Goal: Task Accomplishment & Management: Complete application form

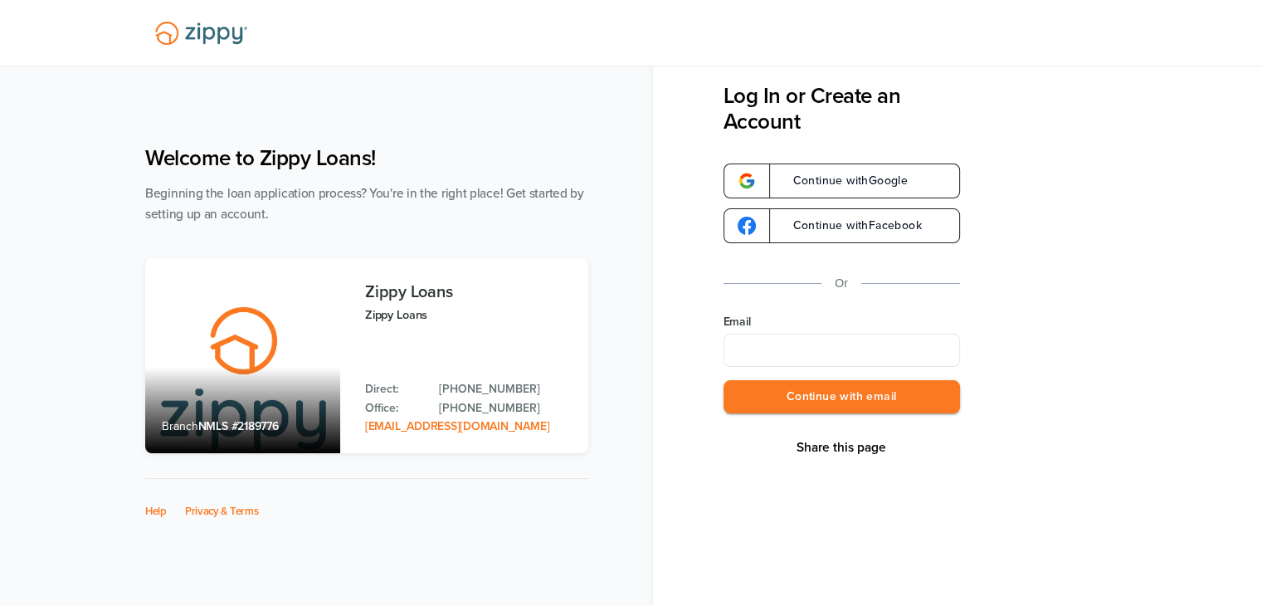
click at [850, 351] on input "Email" at bounding box center [842, 350] width 237 height 33
type input "**********"
click at [893, 404] on button "Continue with email" at bounding box center [842, 397] width 237 height 34
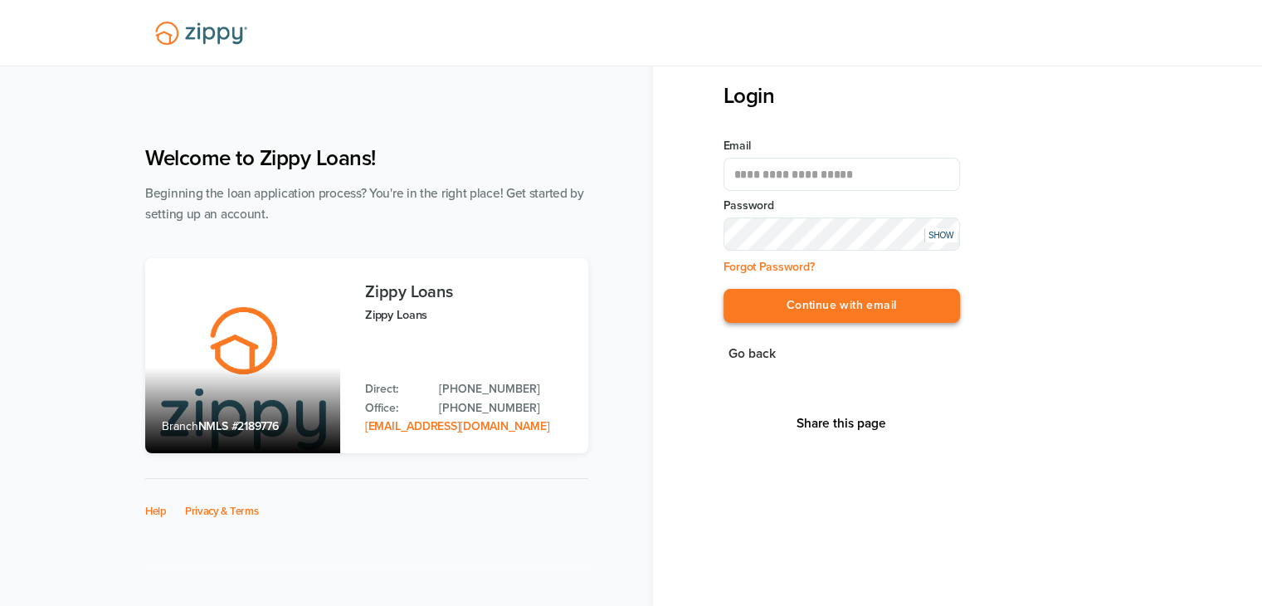
click at [904, 306] on button "Continue with email" at bounding box center [842, 306] width 237 height 34
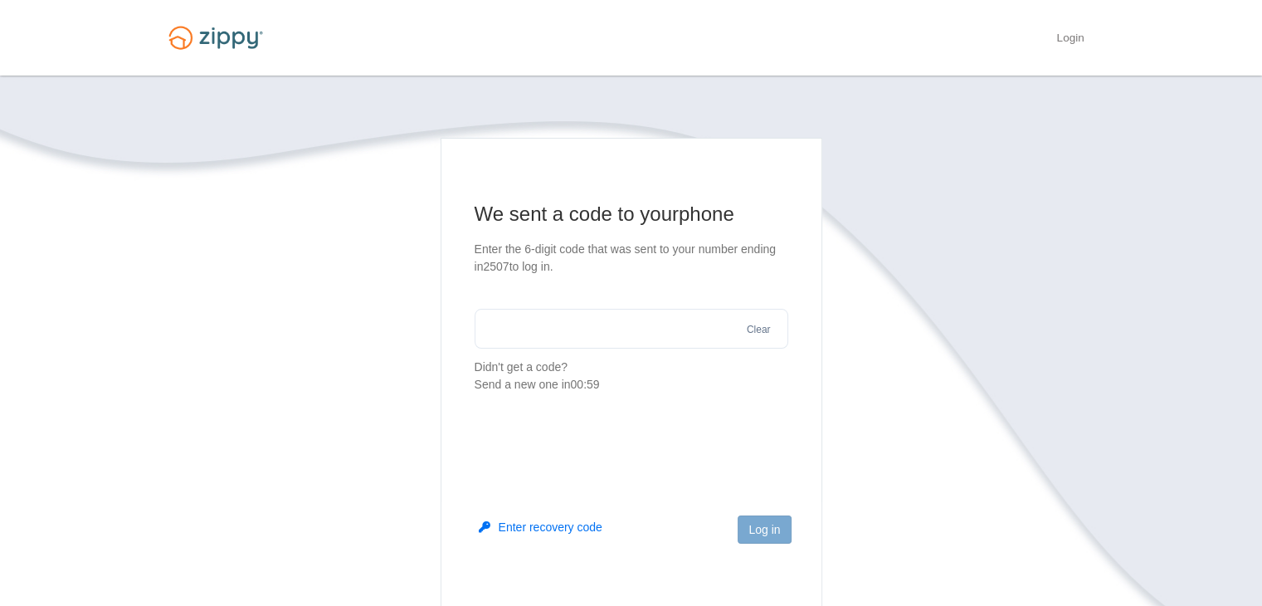
click at [637, 330] on input "text" at bounding box center [632, 329] width 314 height 40
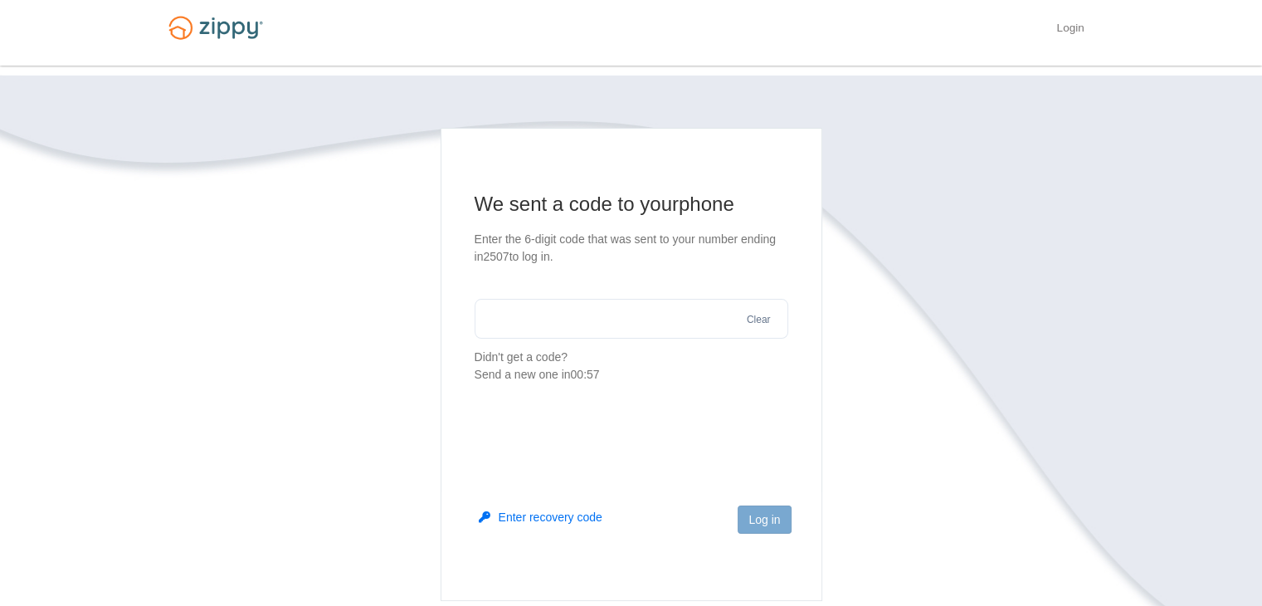
scroll to position [3, 0]
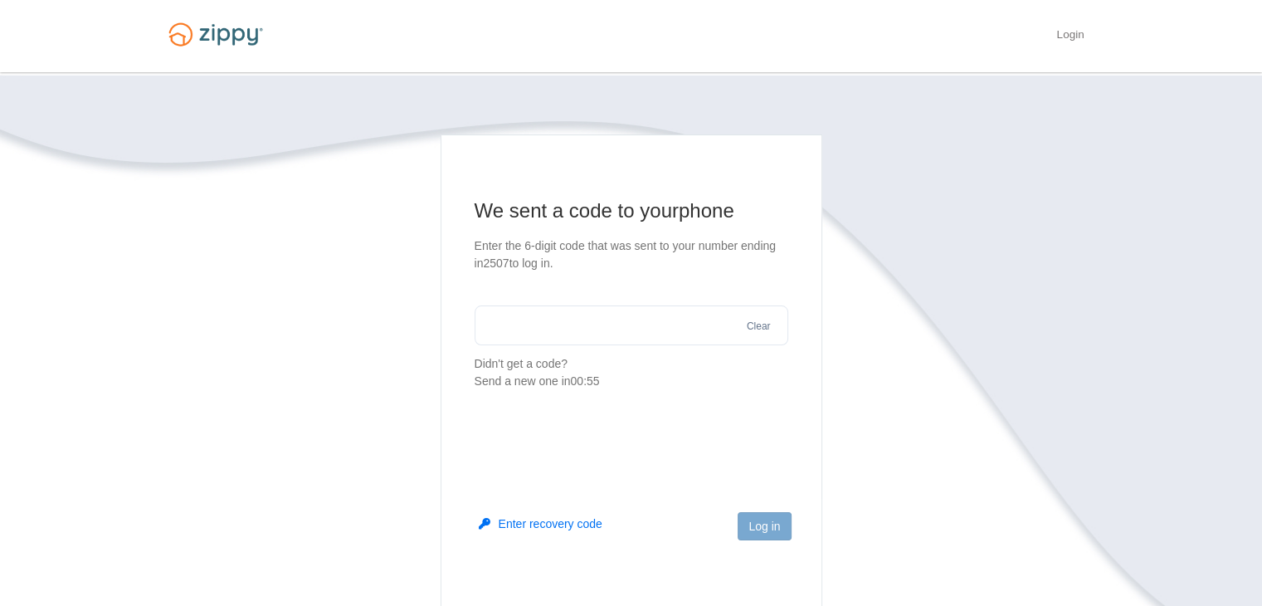
click at [561, 528] on button "Enter recovery code" at bounding box center [541, 523] width 124 height 17
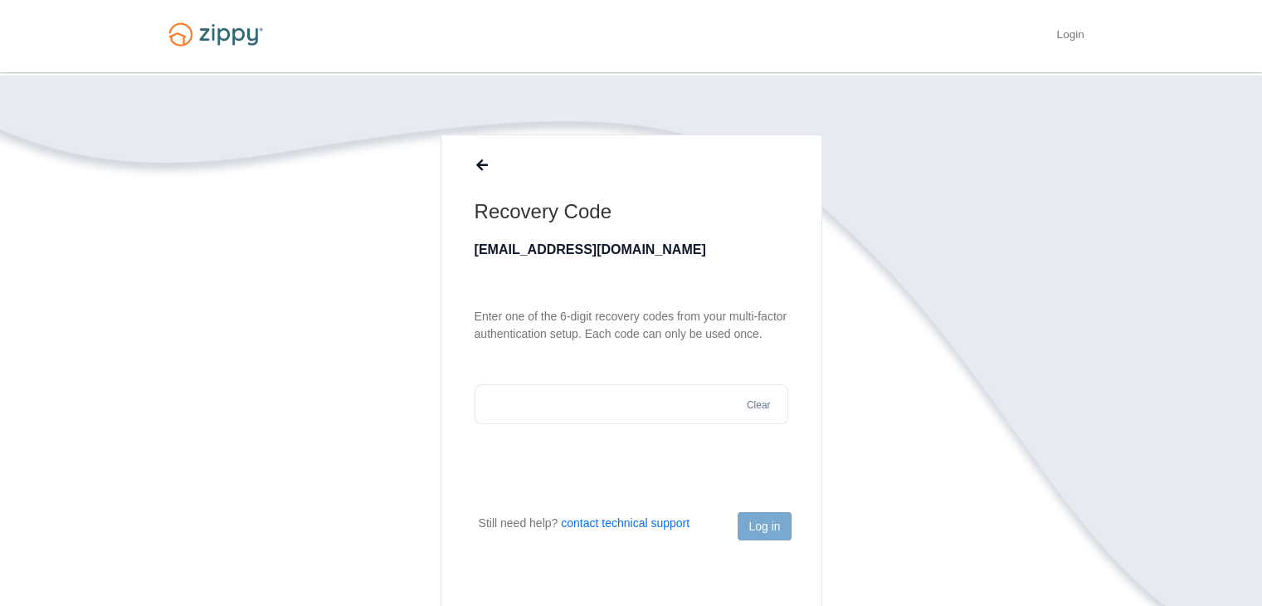
click at [621, 402] on input "text" at bounding box center [632, 404] width 314 height 40
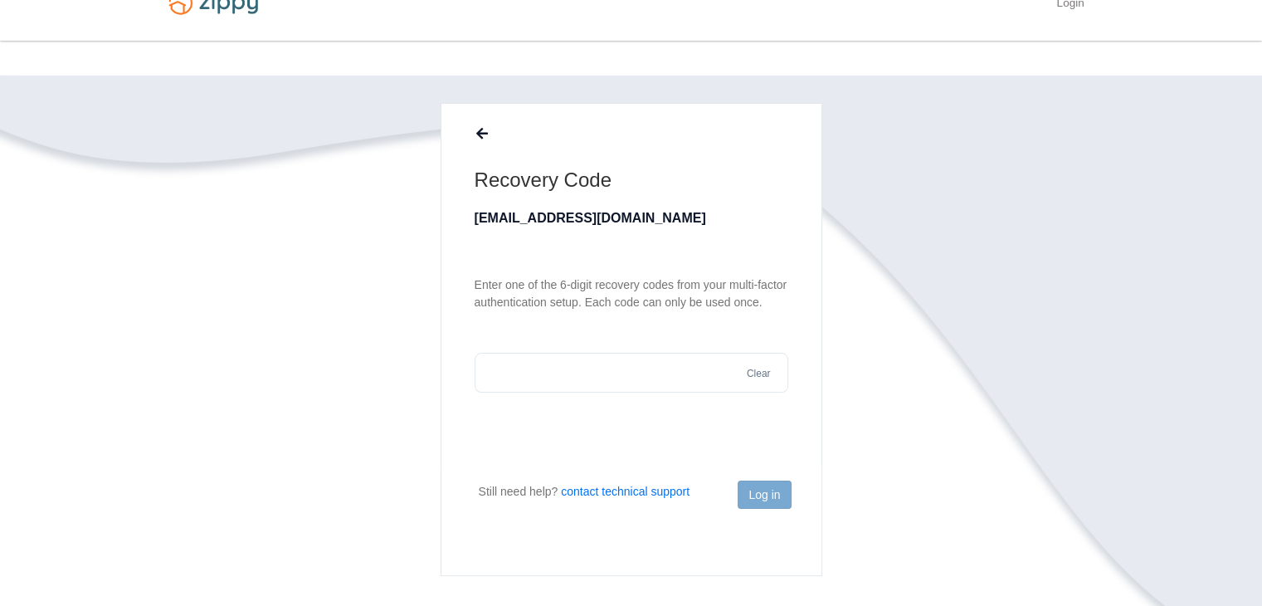
scroll to position [20, 0]
